Goal: Information Seeking & Learning: Learn about a topic

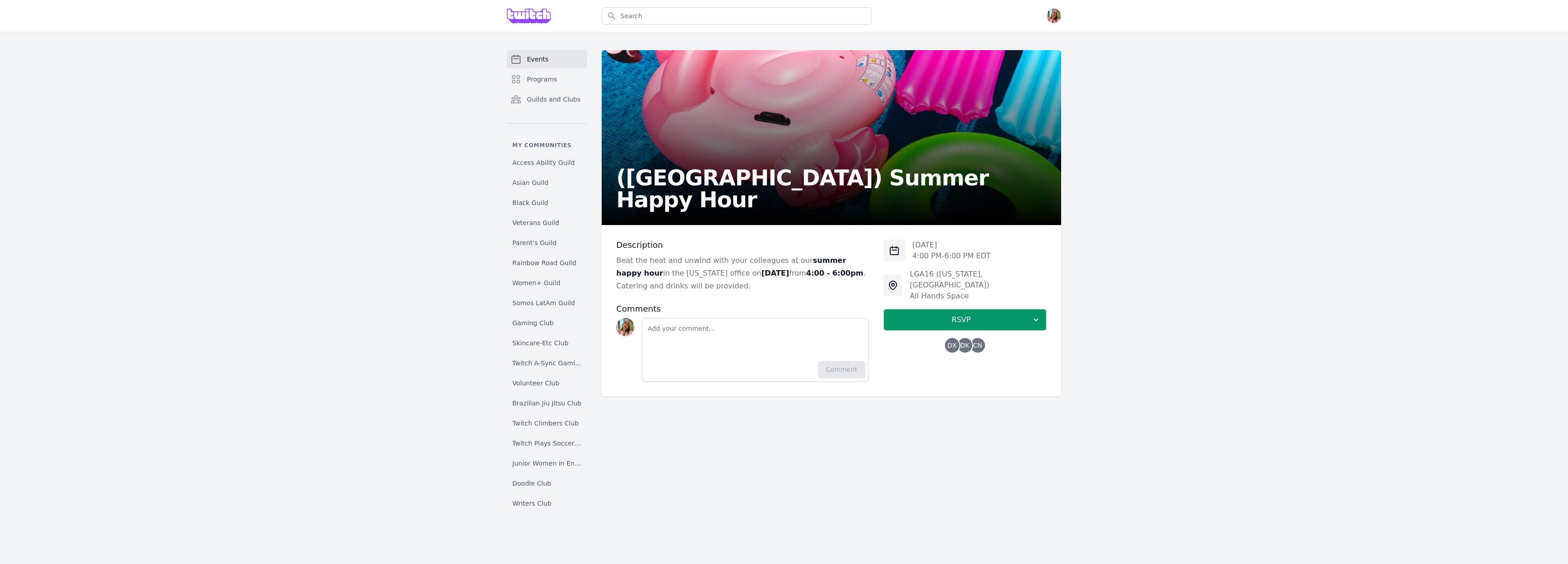
click at [912, 248] on p "[DATE]" at bounding box center [951, 245] width 79 height 11
click at [915, 244] on p "[DATE]" at bounding box center [951, 245] width 79 height 11
copy p "[DATE]"
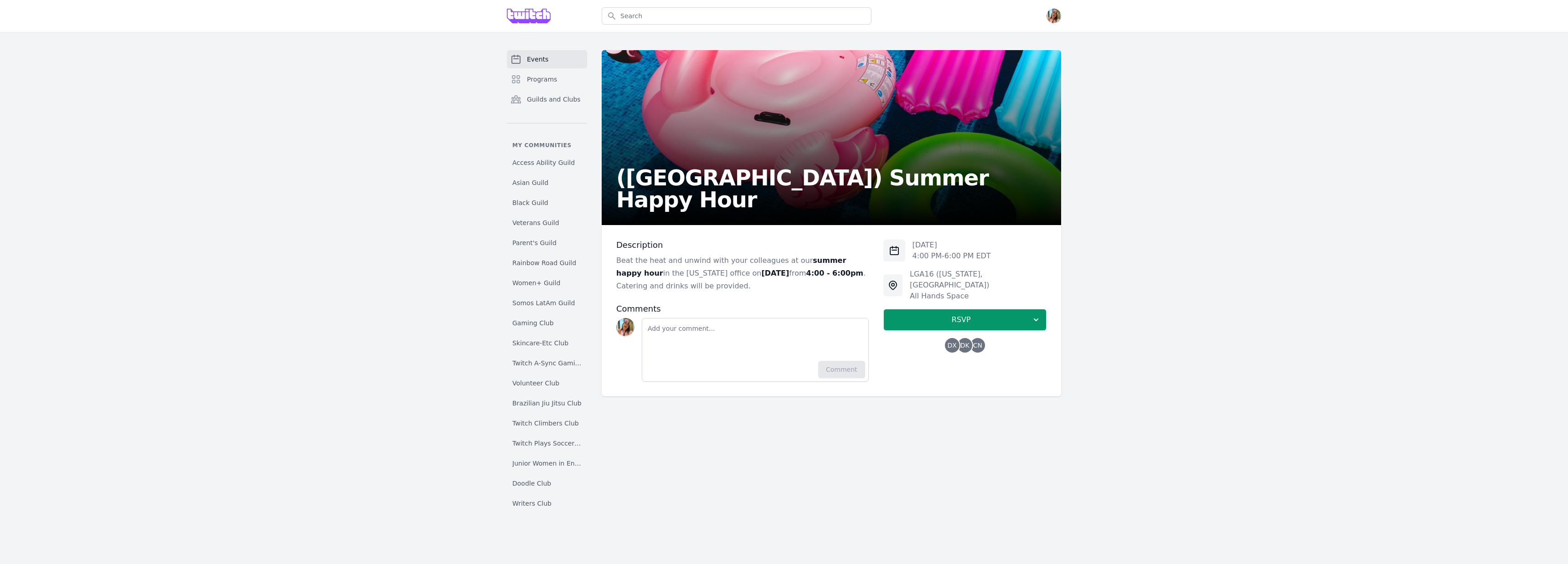
click at [761, 274] on strong "[DATE]" at bounding box center [775, 273] width 28 height 9
click at [770, 273] on strong "[DATE]" at bounding box center [775, 273] width 28 height 9
copy strong "[DATE]"
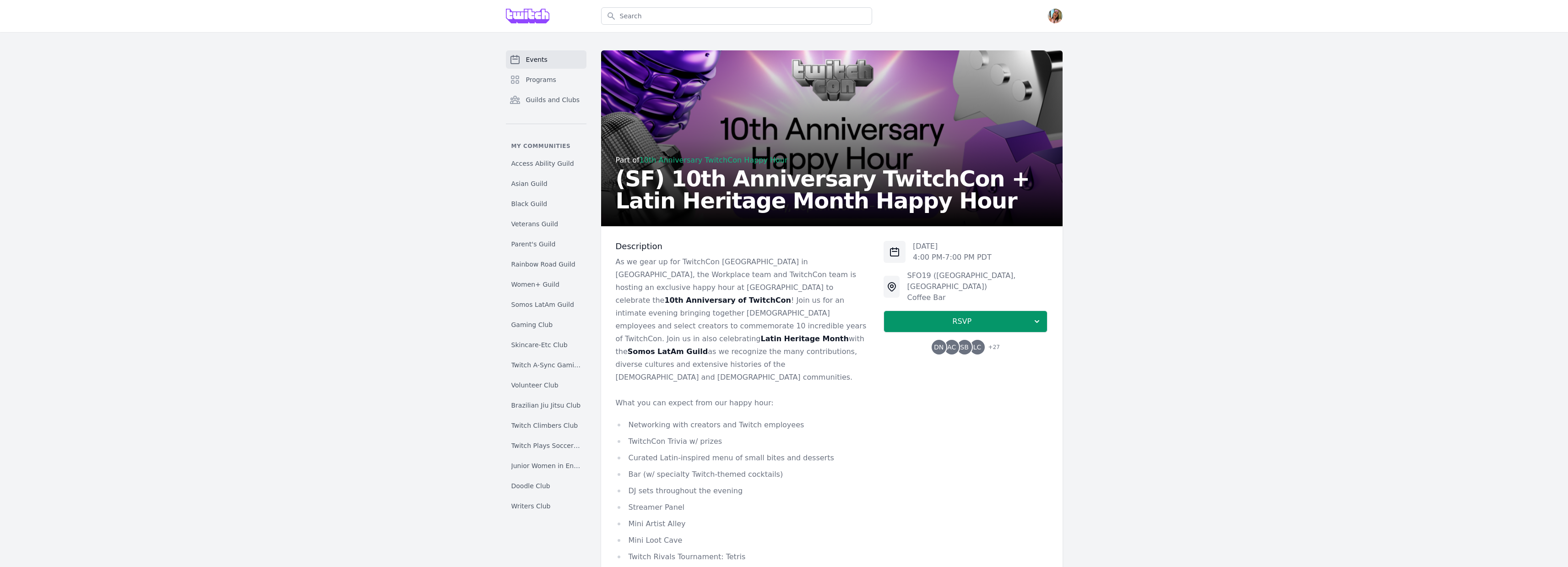
scroll to position [50, 0]
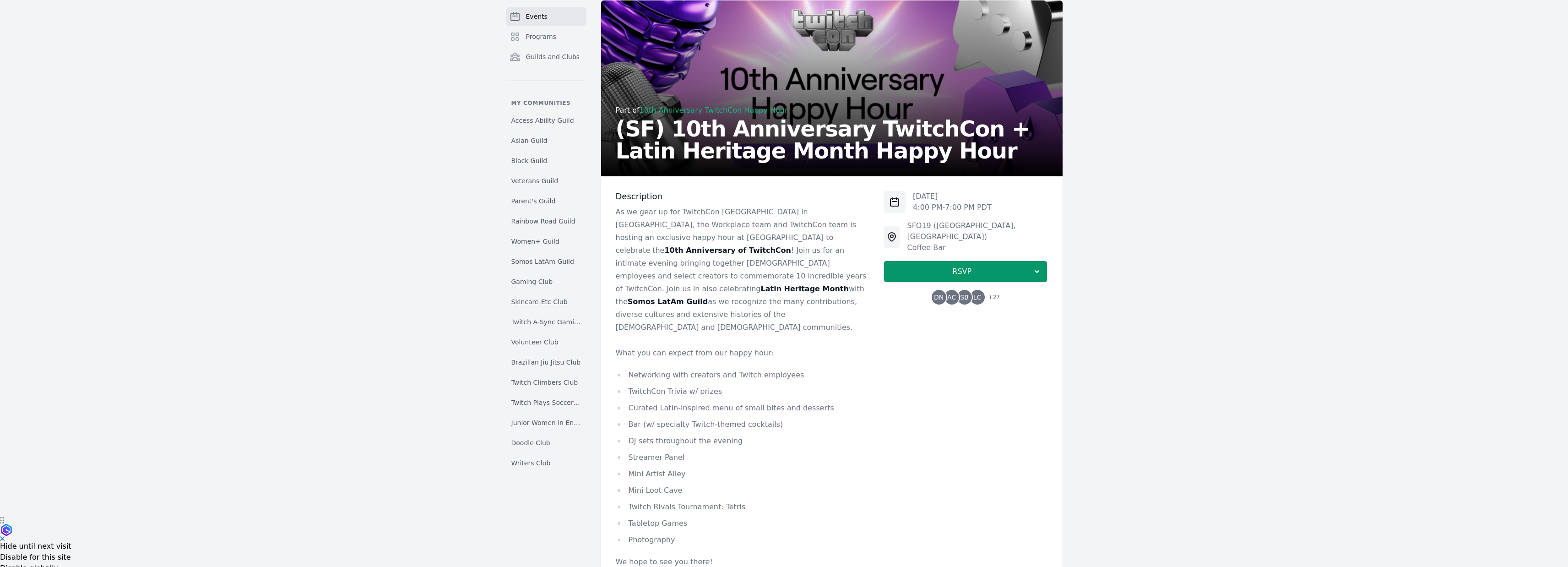
click at [682, 133] on h2 "(SF) 10th Anniversary TwitchCon + Latin Heritage Month Happy Hour" at bounding box center [831, 139] width 432 height 44
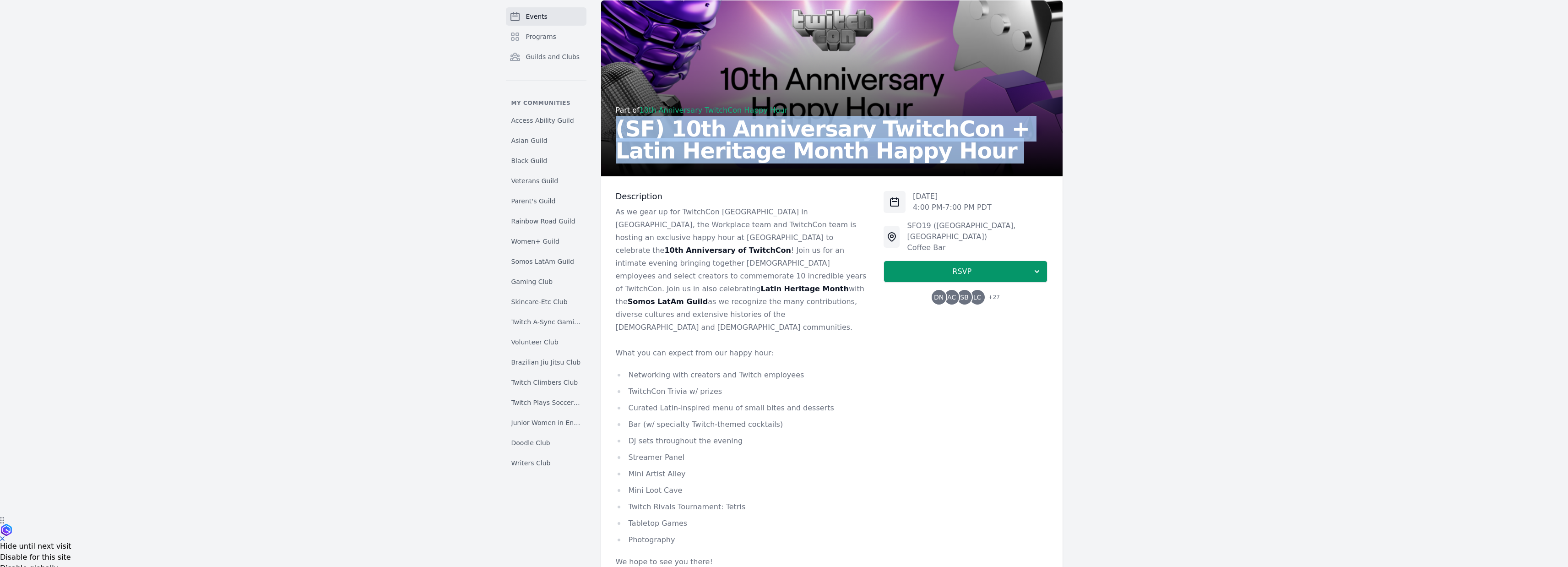
click at [682, 133] on h2 "(SF) 10th Anniversary TwitchCon + Latin Heritage Month Happy Hour" at bounding box center [831, 139] width 432 height 44
copy h2 "(SF) 10th Anniversary TwitchCon + Latin Heritage Month Happy Hour"
click at [712, 117] on h2 "(SF) 10th Anniversary TwitchCon + Latin Heritage Month Happy Hour" at bounding box center [831, 139] width 432 height 44
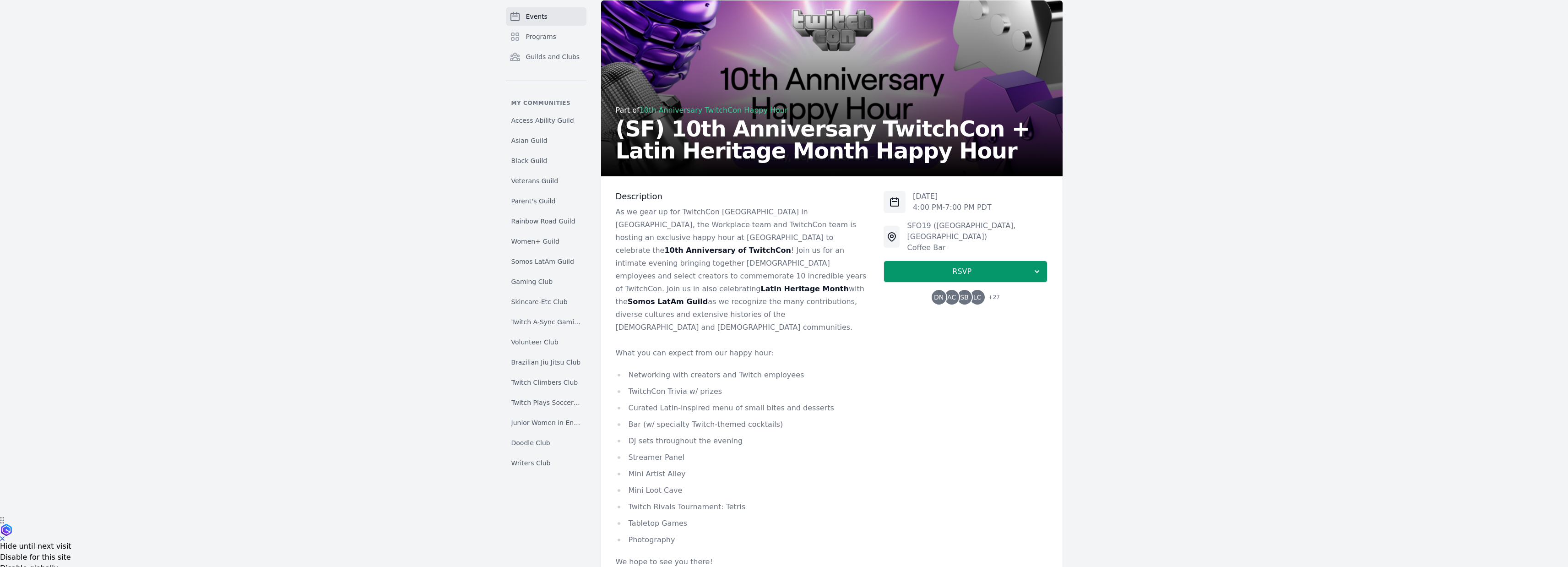
click at [713, 114] on link "10th Anniversary TwitchCon Happy Hour" at bounding box center [713, 110] width 149 height 9
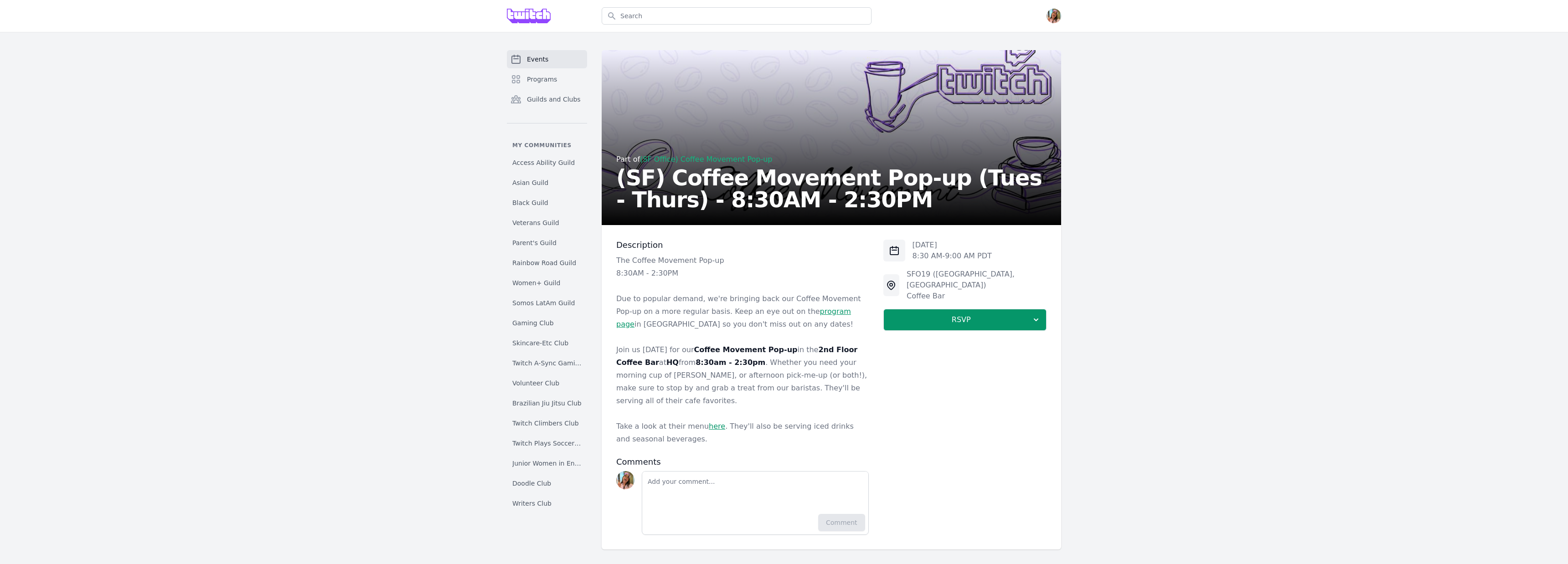
drag, startPoint x: 0, startPoint y: 0, endPoint x: 721, endPoint y: 188, distance: 745.1
click at [721, 188] on h2 "(SF) Coffee Movement Pop-up (Tues - Thurs) - 8:30AM - 2:30PM" at bounding box center [831, 189] width 430 height 44
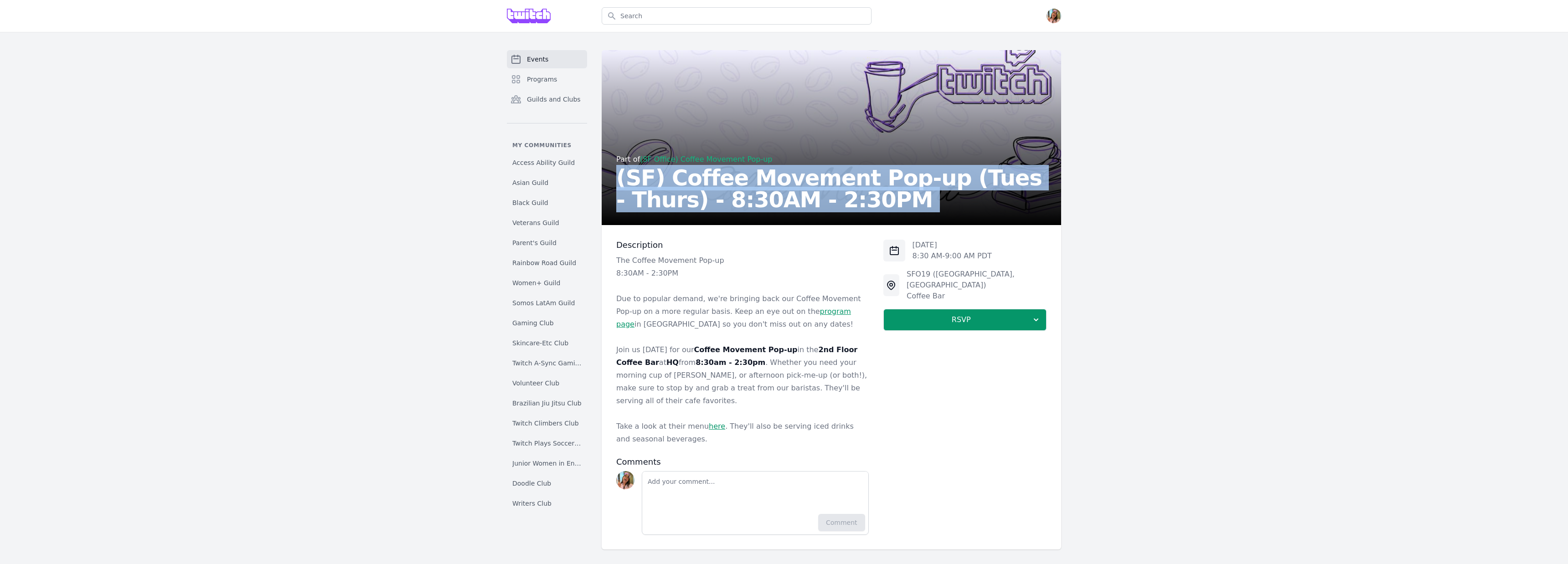
click at [721, 188] on h2 "(SF) Coffee Movement Pop-up (Tues - Thurs) - 8:30AM - 2:30PM" at bounding box center [831, 189] width 430 height 44
copy h2 "(SF) Coffee Movement Pop-up (Tues - Thurs) - 8:30AM - 2:30PM"
click at [933, 179] on h2 "(SF) Coffee Movement Pop-up (Tues - Thurs) - 8:30AM - 2:30PM" at bounding box center [831, 189] width 430 height 44
drag, startPoint x: 909, startPoint y: 181, endPoint x: 947, endPoint y: 200, distance: 42.5
click at [947, 200] on h2 "(SF) Coffee Movement Pop-up (Tues - Thurs) - 8:30AM - 2:30PM" at bounding box center [831, 189] width 430 height 44
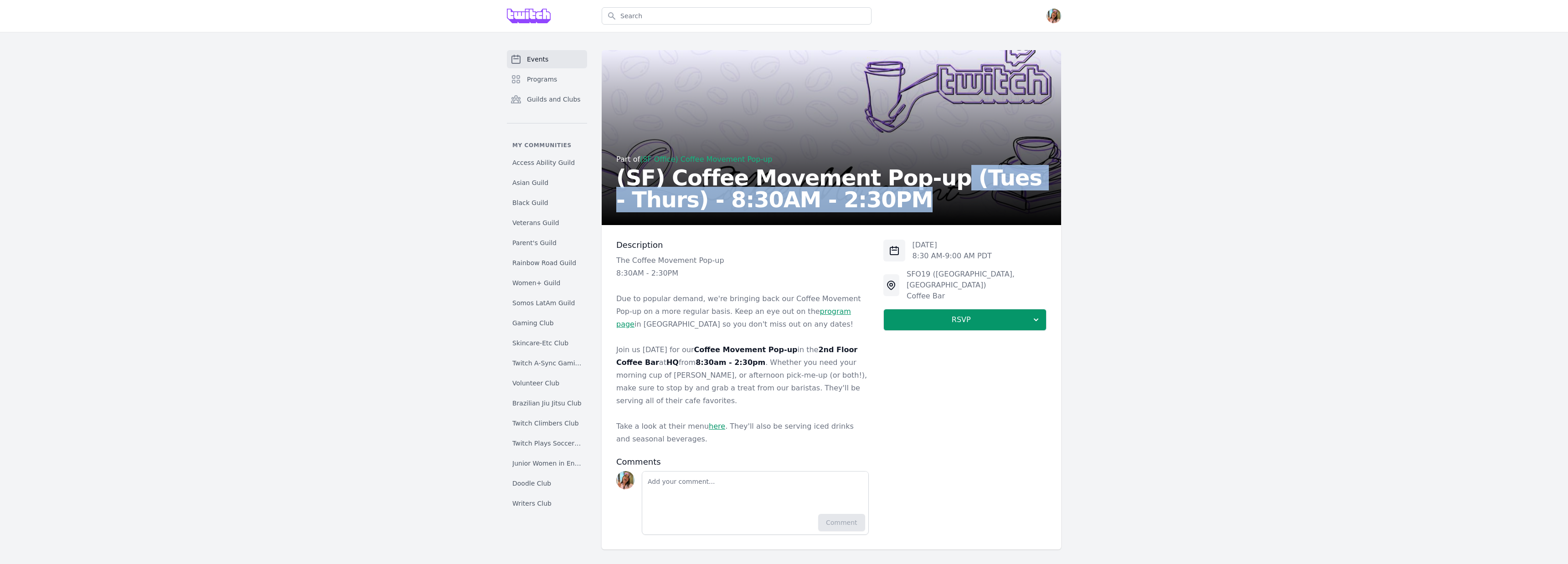
copy h2 "(Tues - Thurs) - 8:30AM - 2:30PM"
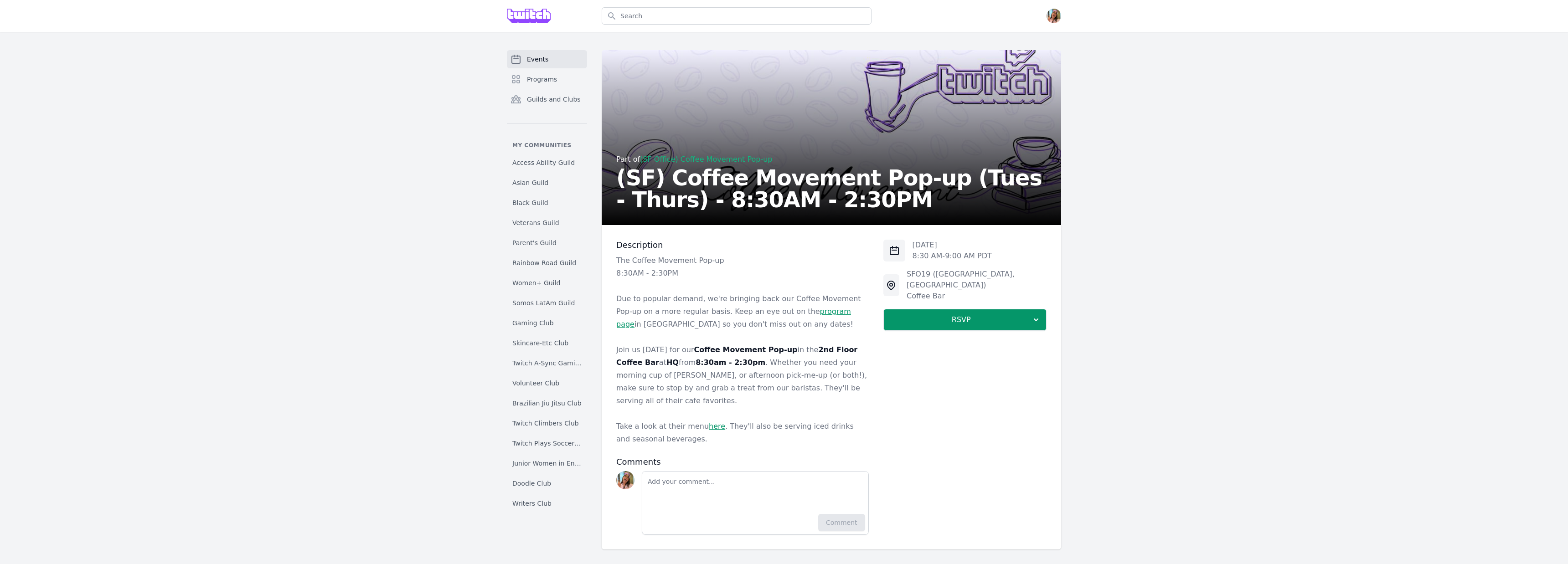
click at [919, 247] on p "Tue, Aug 19, 2025" at bounding box center [952, 245] width 79 height 11
click at [986, 246] on p "Tue, Aug 19, 2025" at bounding box center [952, 245] width 79 height 11
copy p "Tue, Aug 19, 2025"
click at [653, 161] on link "(SF Office) Coffee Movement Pop-up" at bounding box center [705, 159] width 132 height 9
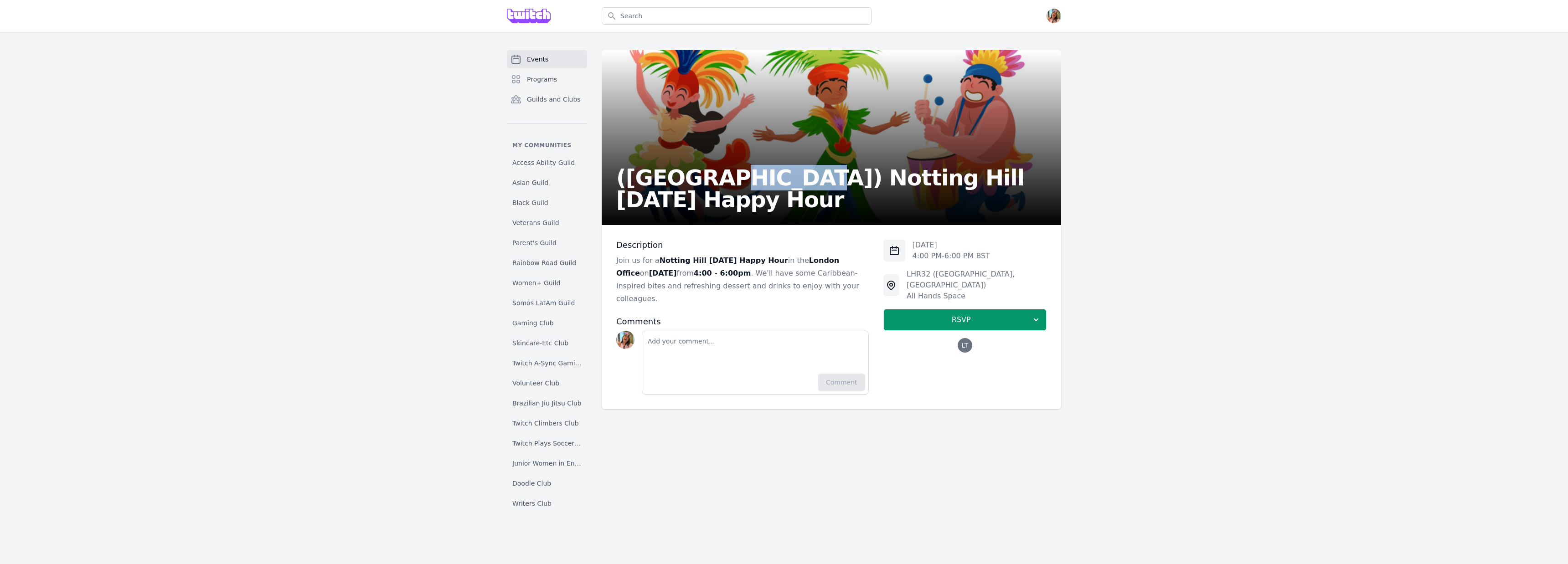
click at [927, 249] on p "[DATE]" at bounding box center [951, 245] width 77 height 11
click at [928, 248] on p "[DATE]" at bounding box center [951, 245] width 77 height 11
click at [928, 248] on p "Thu, Aug 21, 2025" at bounding box center [951, 245] width 77 height 11
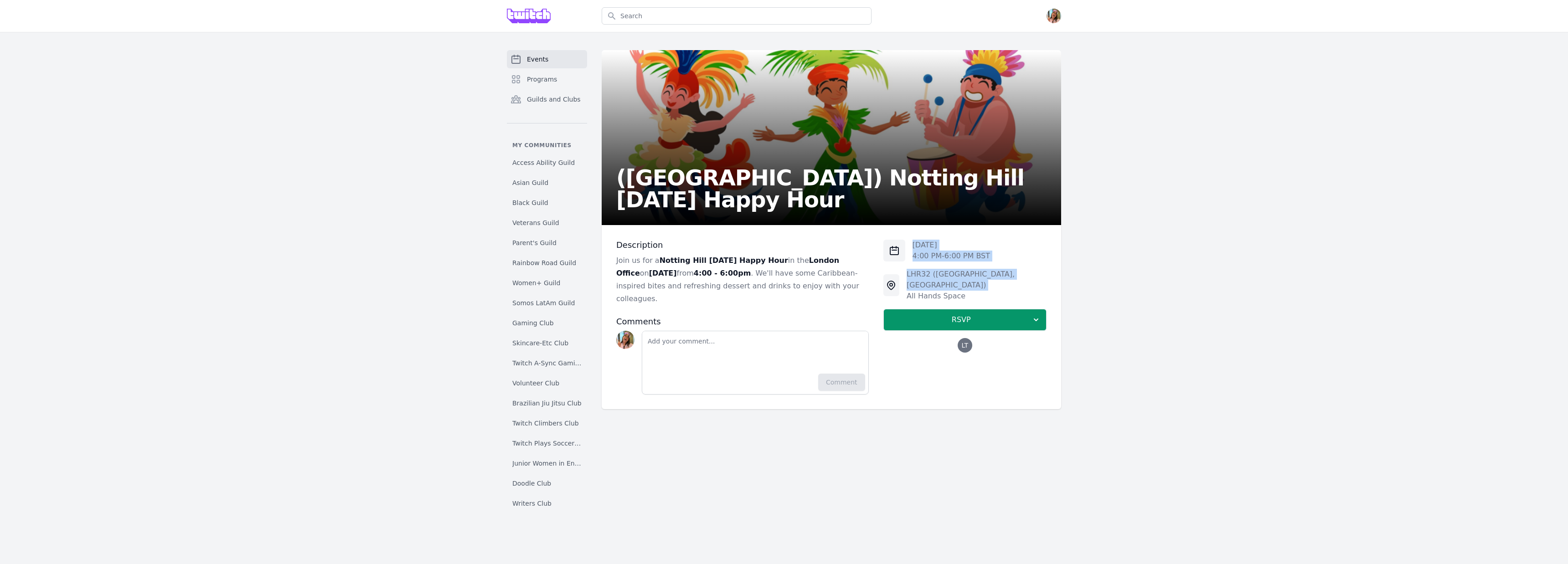
click at [1000, 262] on div "Thu, Aug 21, 2025 4:00 PM - 6:00 PM BST LHR32 (London, UK) All Hands Space RSVP…" at bounding box center [965, 296] width 163 height 113
click at [1001, 258] on div "Thu, Aug 21, 2025 4:00 PM - 6:00 PM BST" at bounding box center [965, 251] width 163 height 22
copy div "Thu, Aug 21, 2025 4:00 PM - 6:00 PM BST"
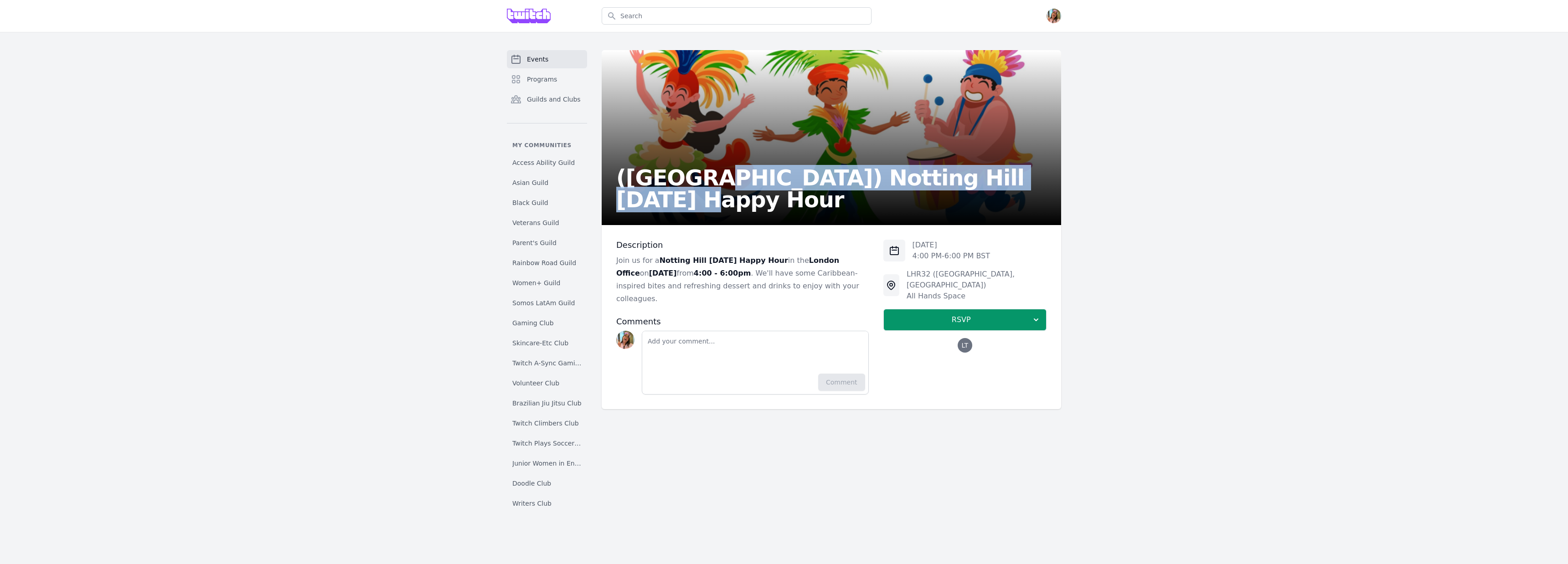
drag, startPoint x: 705, startPoint y: 201, endPoint x: 1025, endPoint y: 197, distance: 320.0
click at [1025, 197] on div "(London) Notting Hill Carnival Happy Hour" at bounding box center [831, 138] width 460 height 175
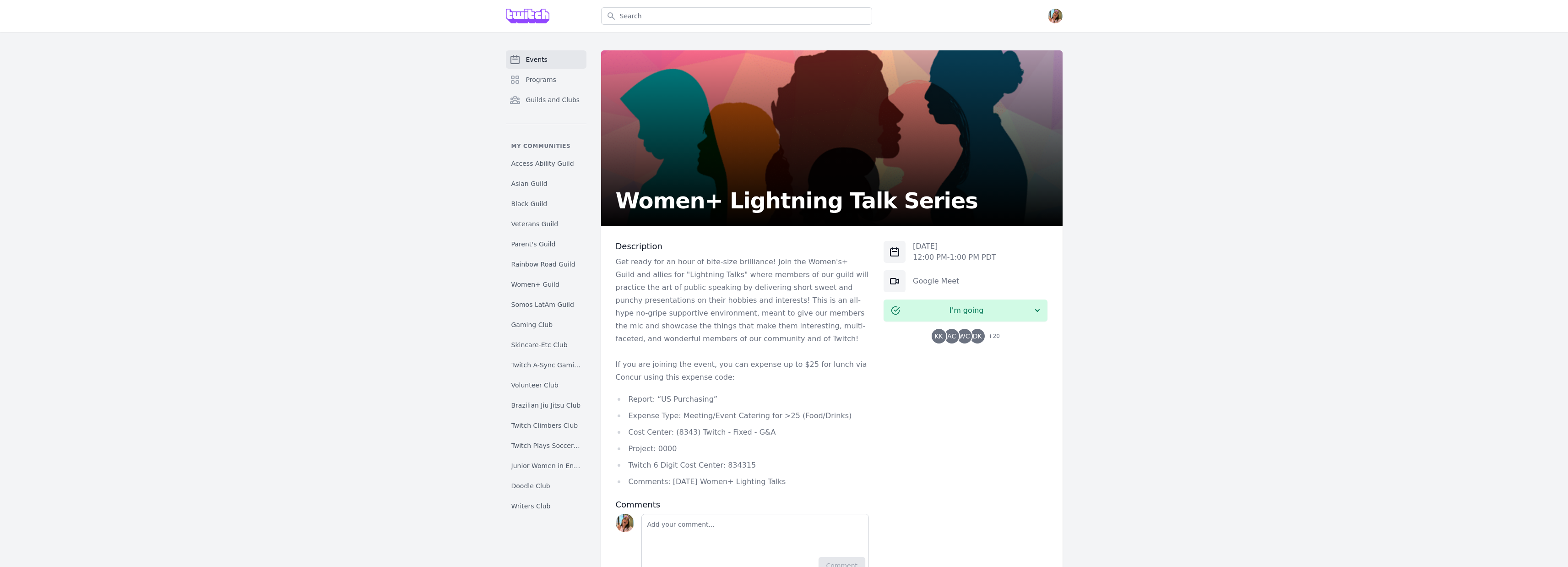
click at [716, 196] on h2 "Women+ Lightning Talk Series" at bounding box center [797, 201] width 362 height 22
click at [716, 196] on h2 "Women+ Lightning Talk Series" at bounding box center [797, 201] width 362 height 22
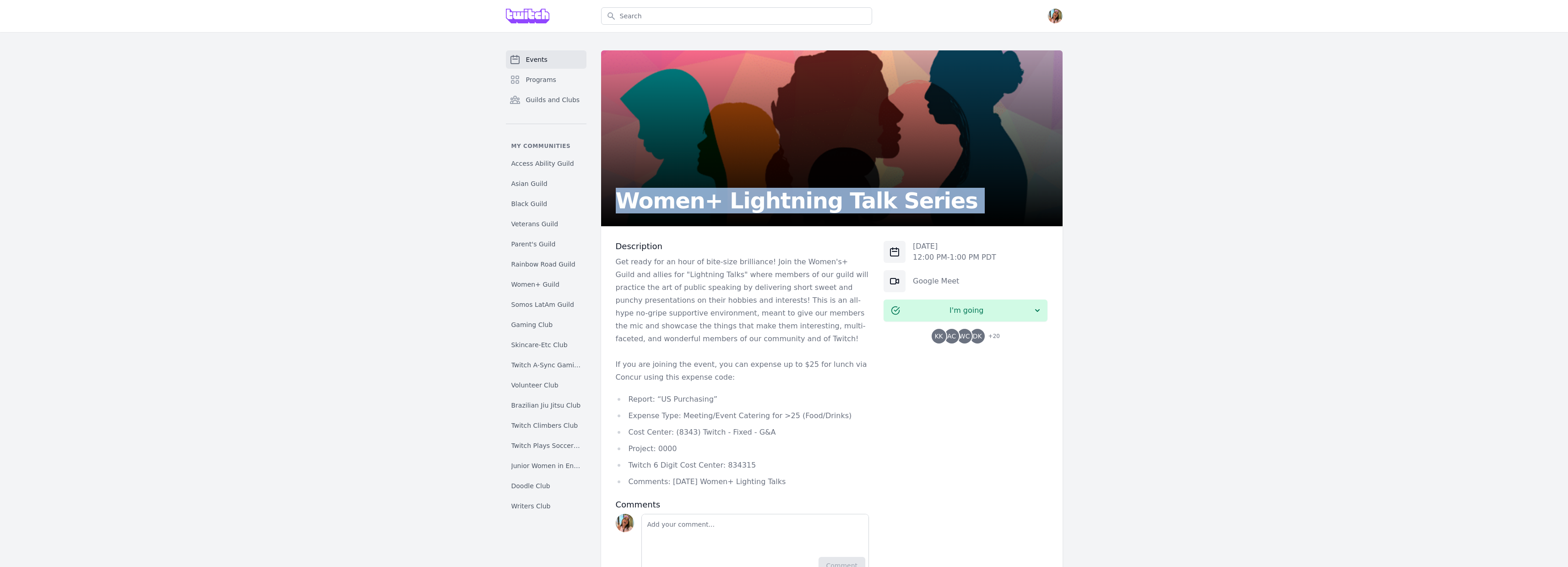
click at [716, 196] on h2 "Women+ Lightning Talk Series" at bounding box center [797, 201] width 362 height 22
copy h2 "Women+ Lightning Talk Series"
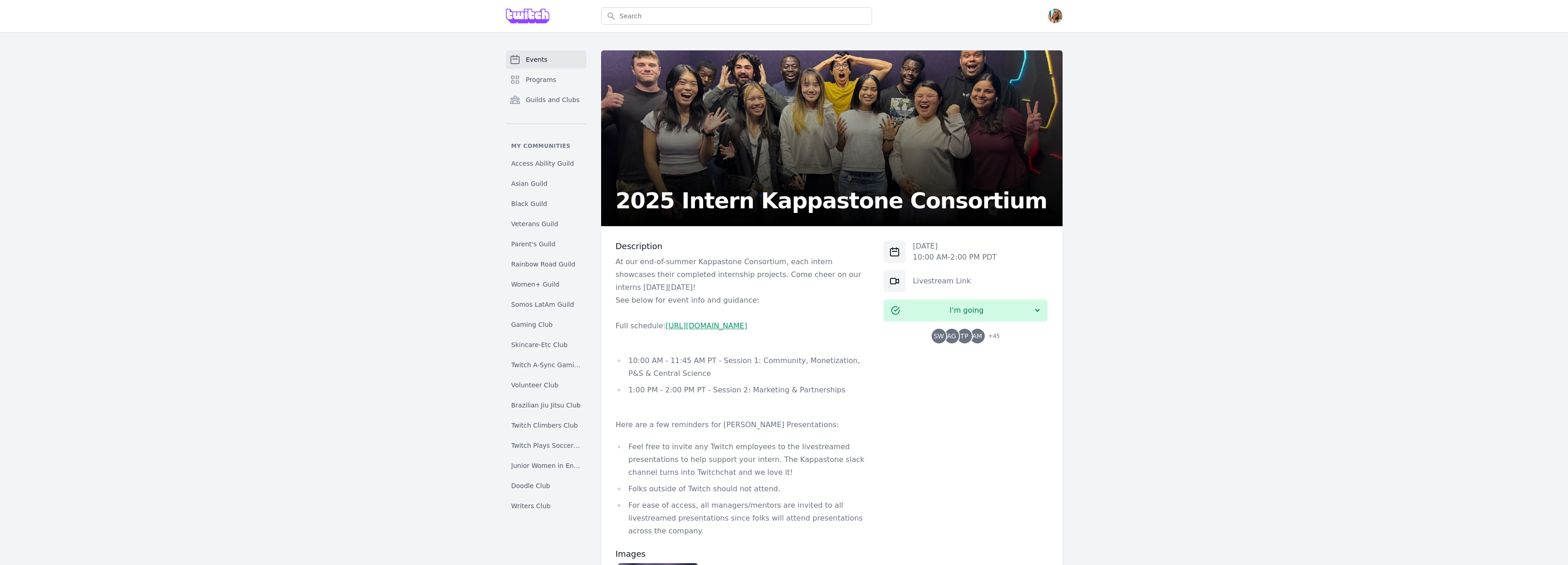
click at [718, 191] on h2 "2025 Intern Kappastone Consortium" at bounding box center [831, 201] width 432 height 22
click at [718, 191] on h2 "2025 Intern Kappastone Consortium" at bounding box center [831, 201] width 432 height 22
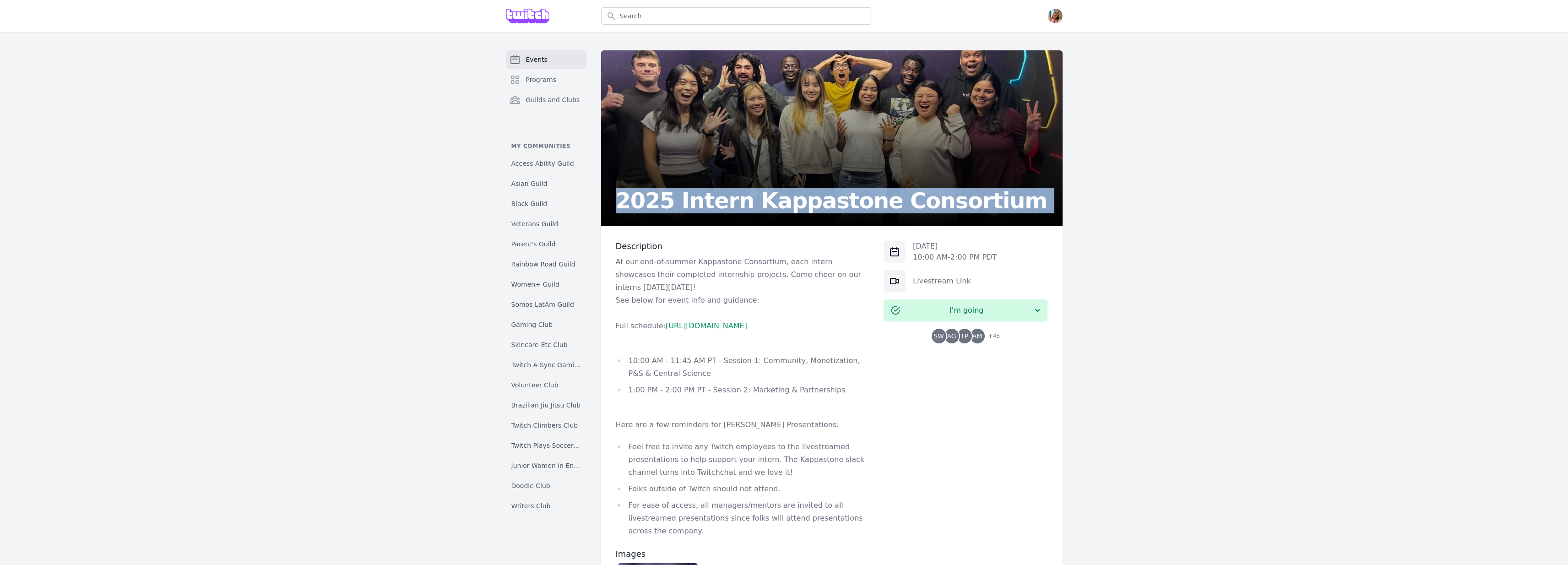
click at [718, 191] on h2 "2025 Intern Kappastone Consortium" at bounding box center [831, 201] width 432 height 22
copy h2 "2025 Intern Kappastone Consortium"
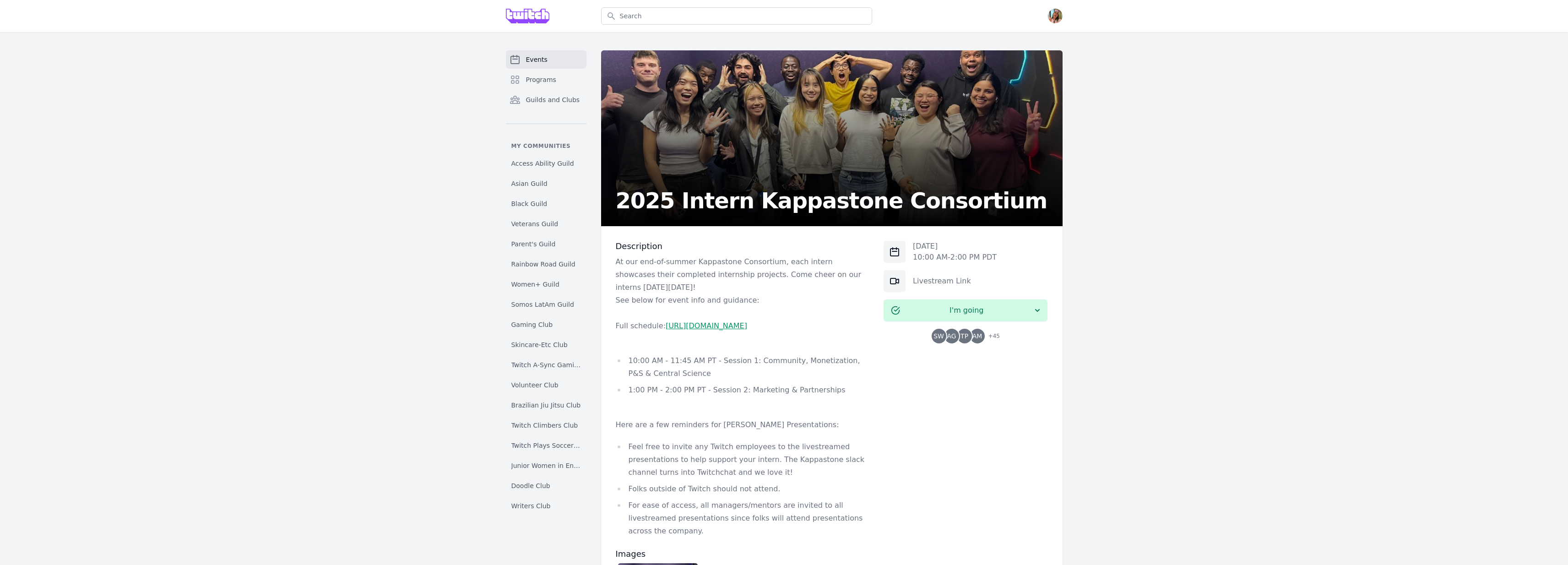
click at [960, 247] on p "[DATE]" at bounding box center [954, 246] width 84 height 11
